Goal: Understand process/instructions

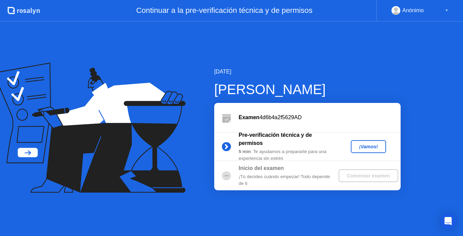
click at [371, 151] on button "¡Vamos!" at bounding box center [368, 146] width 35 height 13
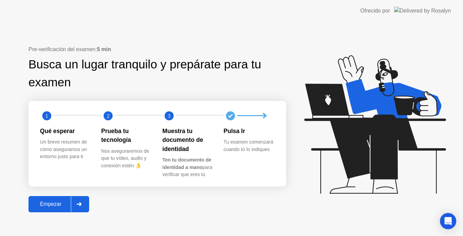
click at [53, 196] on button "Empezar" at bounding box center [58, 204] width 61 height 16
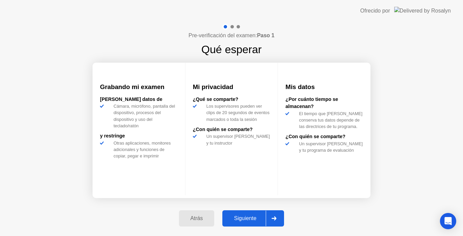
click at [261, 219] on div "Siguiente" at bounding box center [244, 219] width 41 height 6
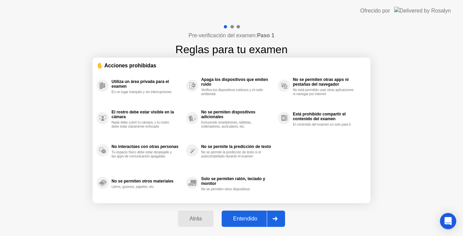
click at [261, 219] on div "Entendido" at bounding box center [245, 219] width 43 height 6
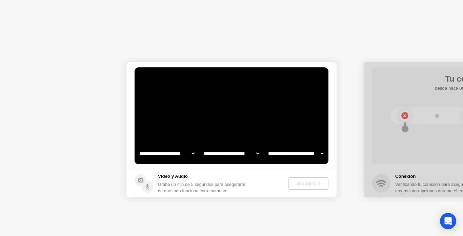
select select "**********"
select select "*******"
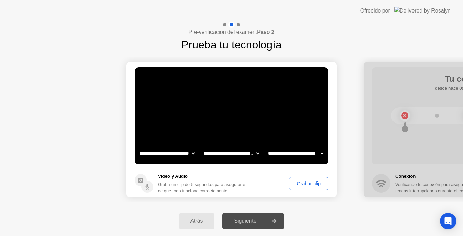
click at [311, 183] on div "Grabar clip" at bounding box center [309, 183] width 35 height 5
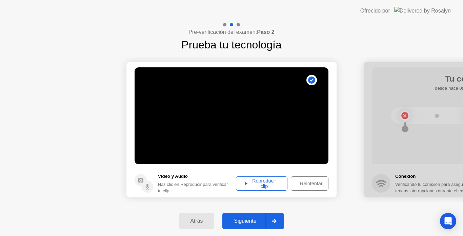
click at [268, 179] on div "Reproducir clip" at bounding box center [261, 183] width 47 height 11
click at [255, 225] on button "Siguiente" at bounding box center [253, 221] width 62 height 16
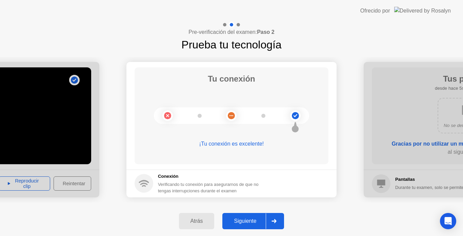
click at [258, 211] on div "Atrás Siguiente" at bounding box center [231, 221] width 463 height 30
click at [258, 221] on div "Siguiente" at bounding box center [244, 221] width 41 height 6
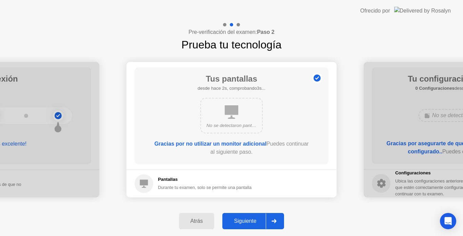
click at [258, 221] on div "Siguiente" at bounding box center [244, 221] width 41 height 6
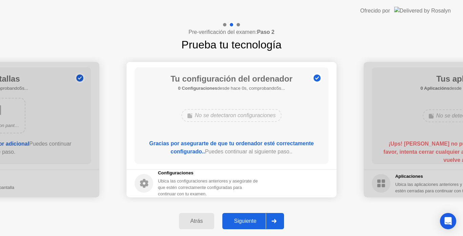
click at [137, 195] on div "Configuraciones Ubica las configuraciones anteriores y asegúrate de que estén c…" at bounding box center [198, 183] width 126 height 27
click at [144, 191] on circle at bounding box center [144, 183] width 19 height 19
click at [252, 221] on div "Siguiente" at bounding box center [244, 221] width 41 height 6
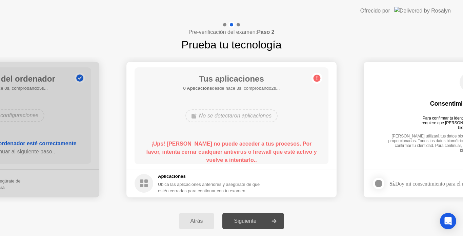
click at [317, 79] on circle at bounding box center [317, 78] width 7 height 7
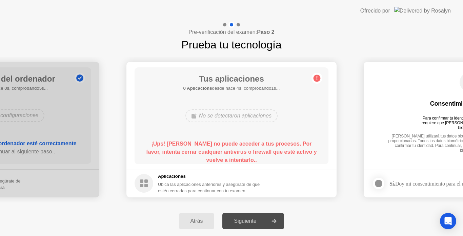
click at [317, 79] on circle at bounding box center [317, 78] width 7 height 7
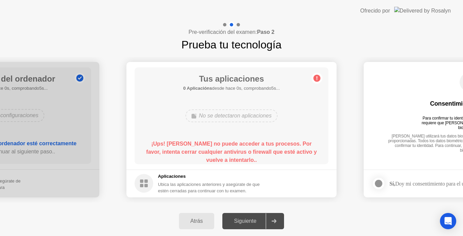
click at [317, 79] on circle at bounding box center [317, 78] width 7 height 7
